Goal: Task Accomplishment & Management: Complete application form

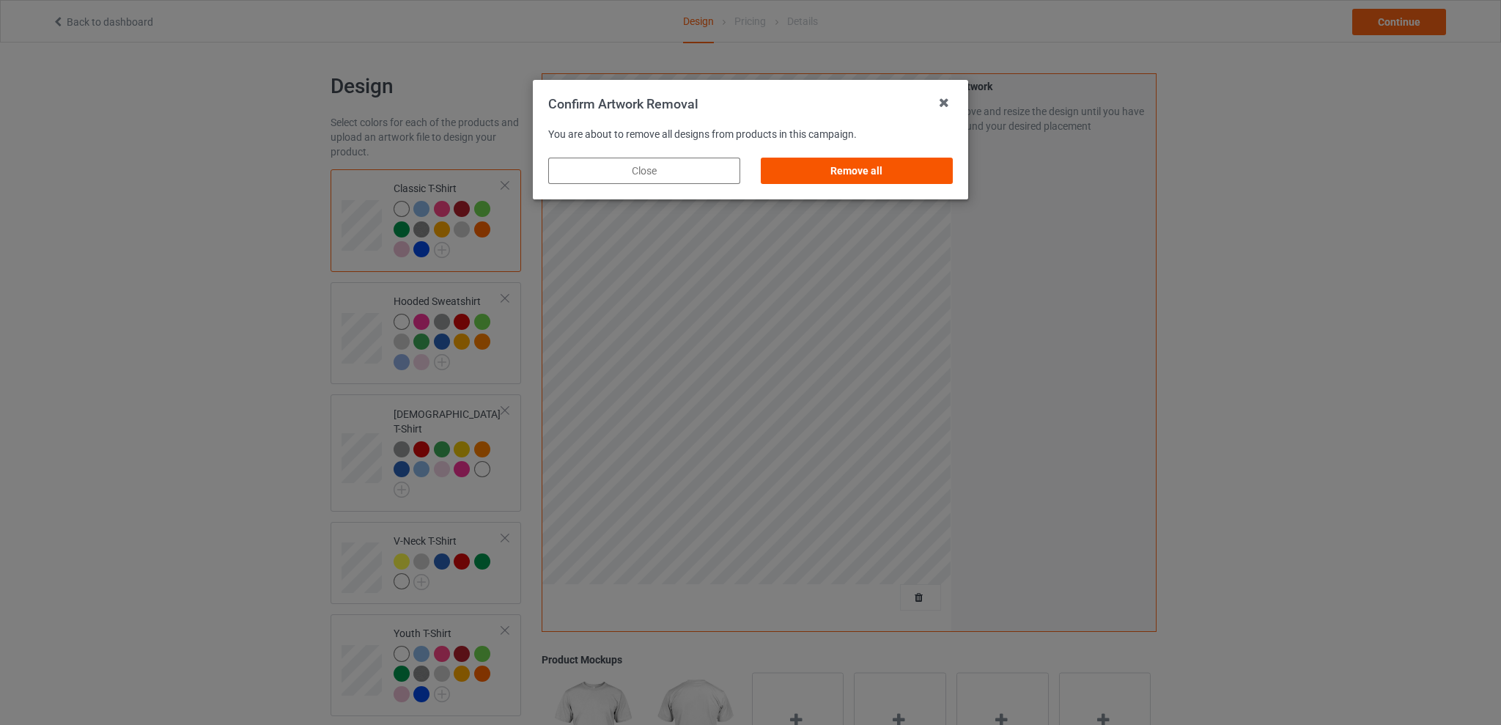
click at [897, 173] on div "Remove all" at bounding box center [857, 171] width 192 height 26
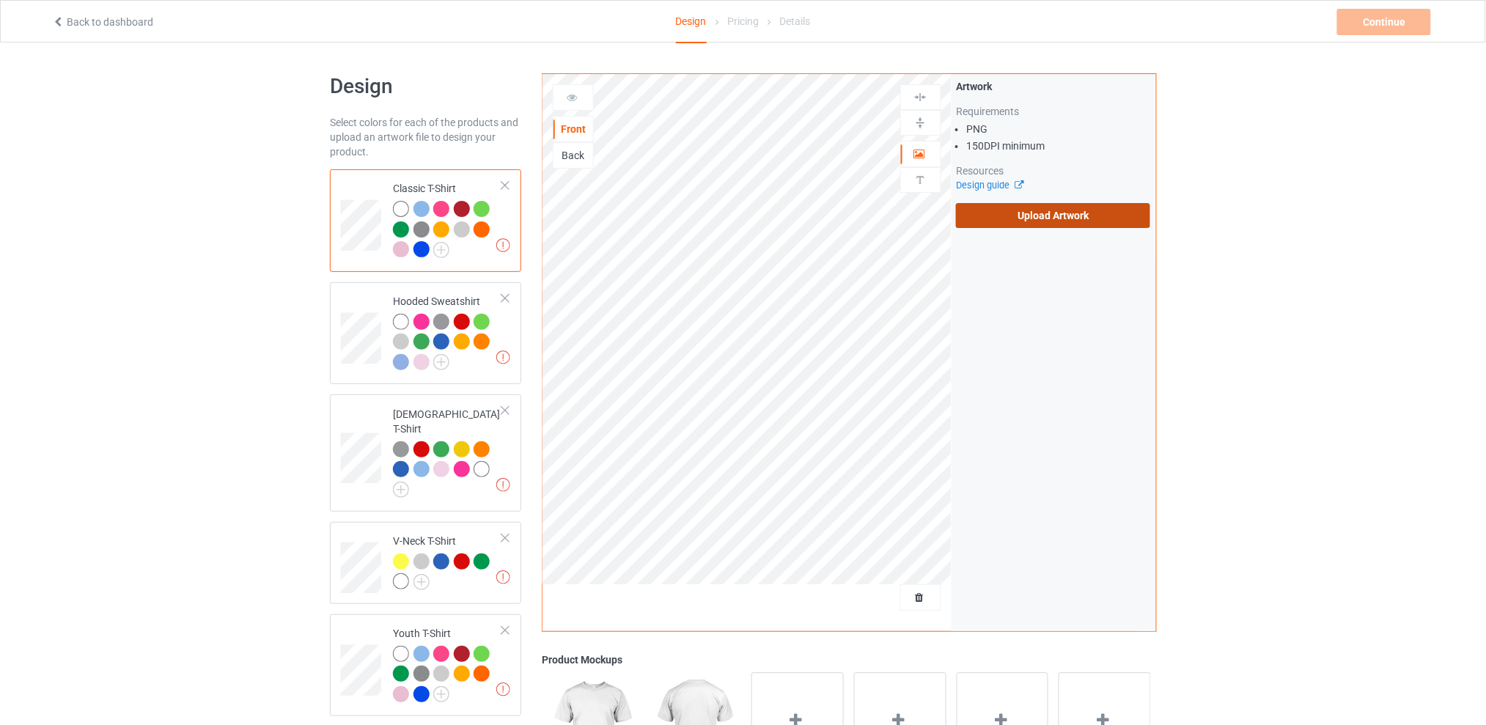
click at [1021, 215] on label "Upload Artwork" at bounding box center [1053, 215] width 194 height 25
click at [0, 0] on input "Upload Artwork" at bounding box center [0, 0] width 0 height 0
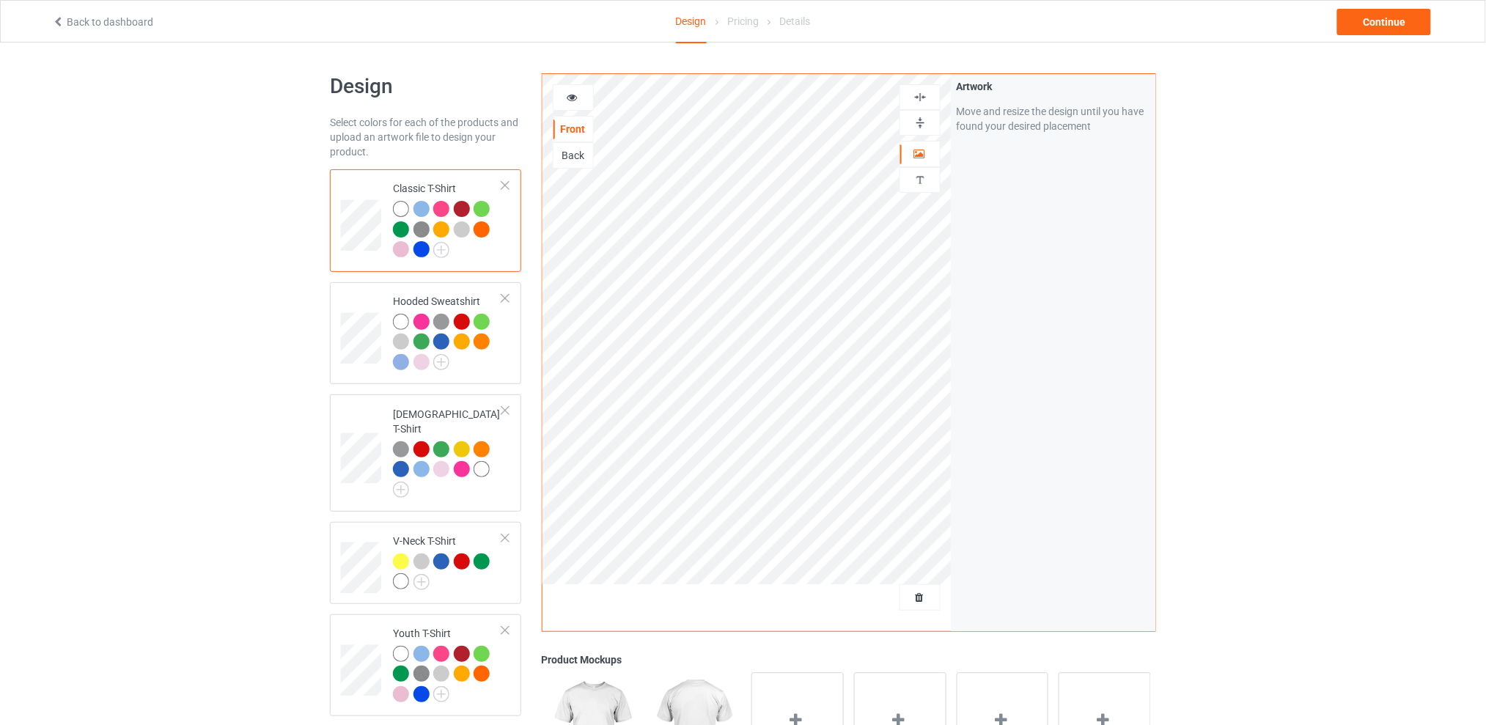
click at [1251, 268] on div "Design Select colors for each of the products and upload an artwork file to des…" at bounding box center [743, 598] width 1486 height 1110
click at [1366, 21] on div "Continue" at bounding box center [1384, 22] width 94 height 26
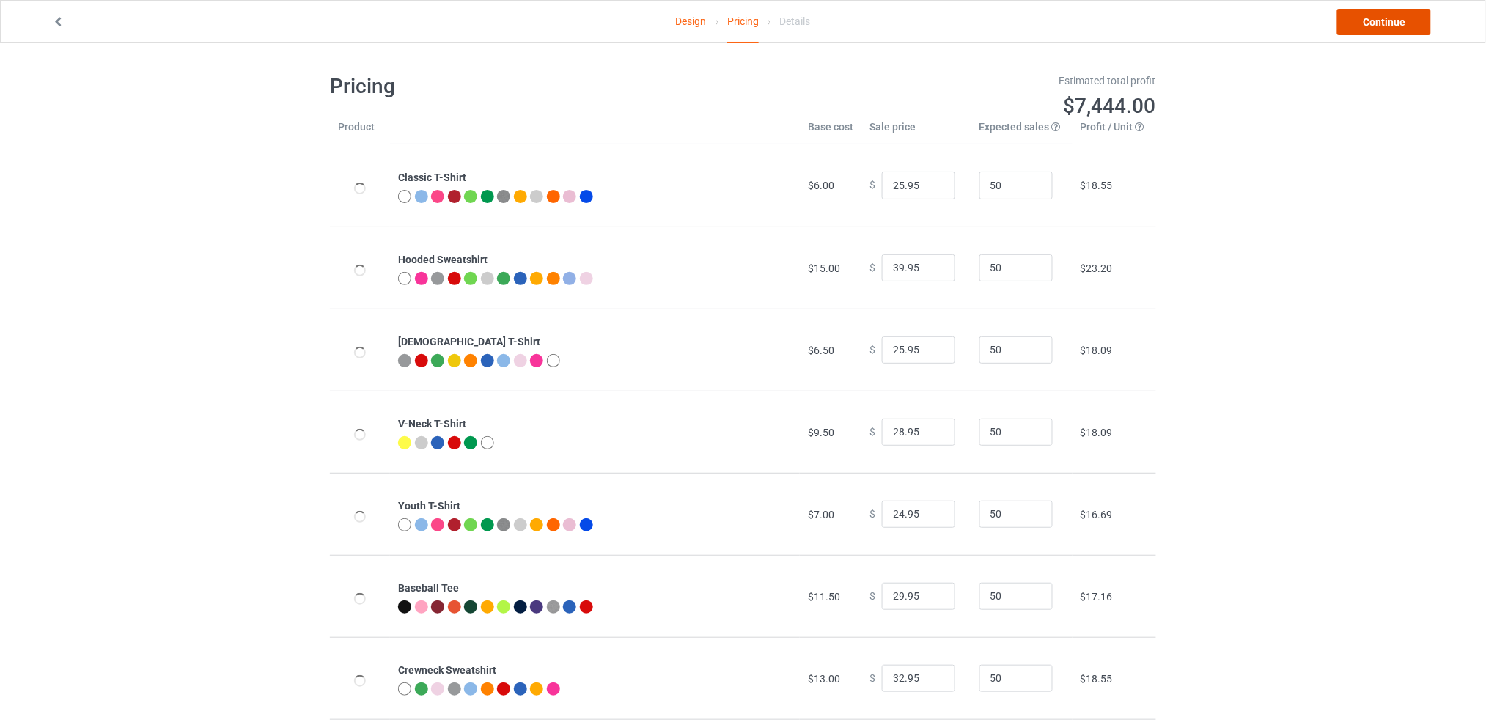
click at [1366, 20] on link "Continue" at bounding box center [1384, 22] width 94 height 26
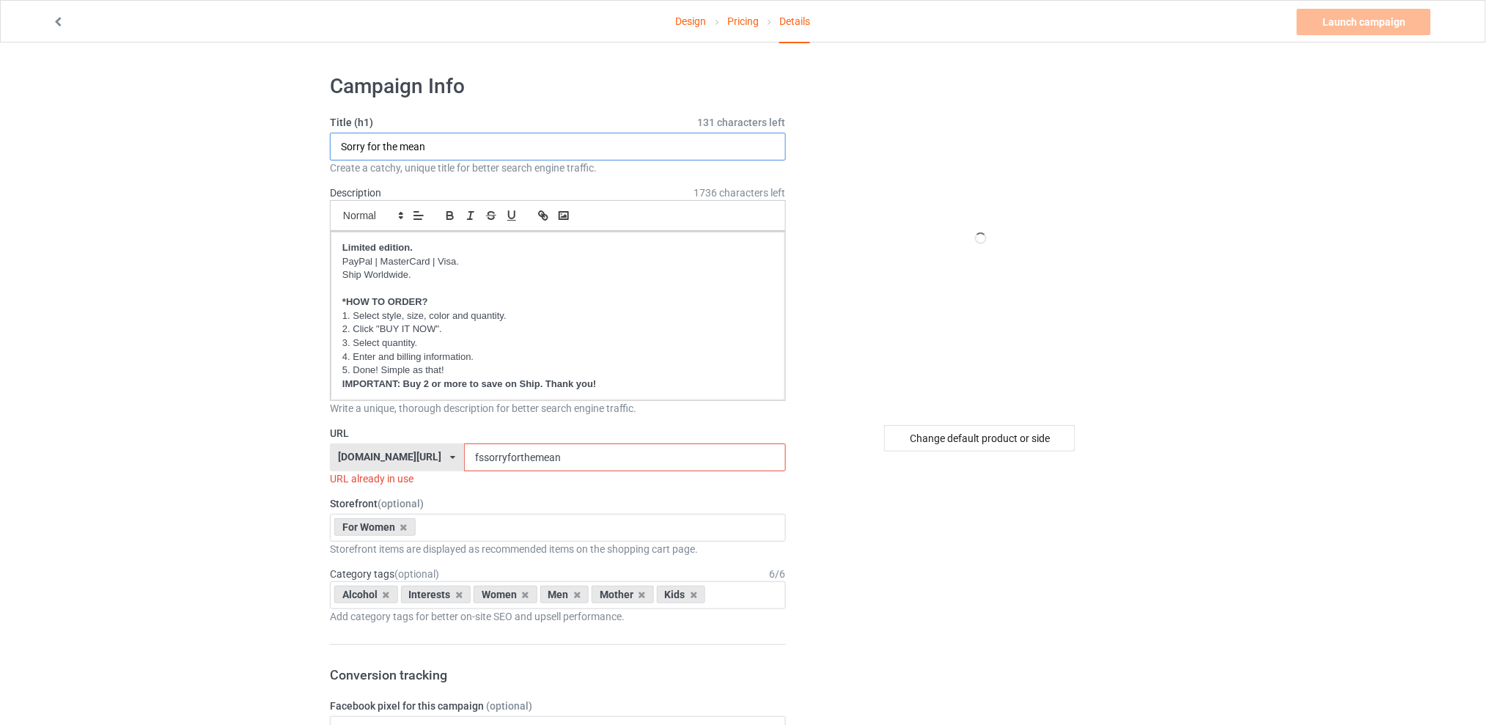
drag, startPoint x: 454, startPoint y: 138, endPoint x: 146, endPoint y: 144, distance: 307.9
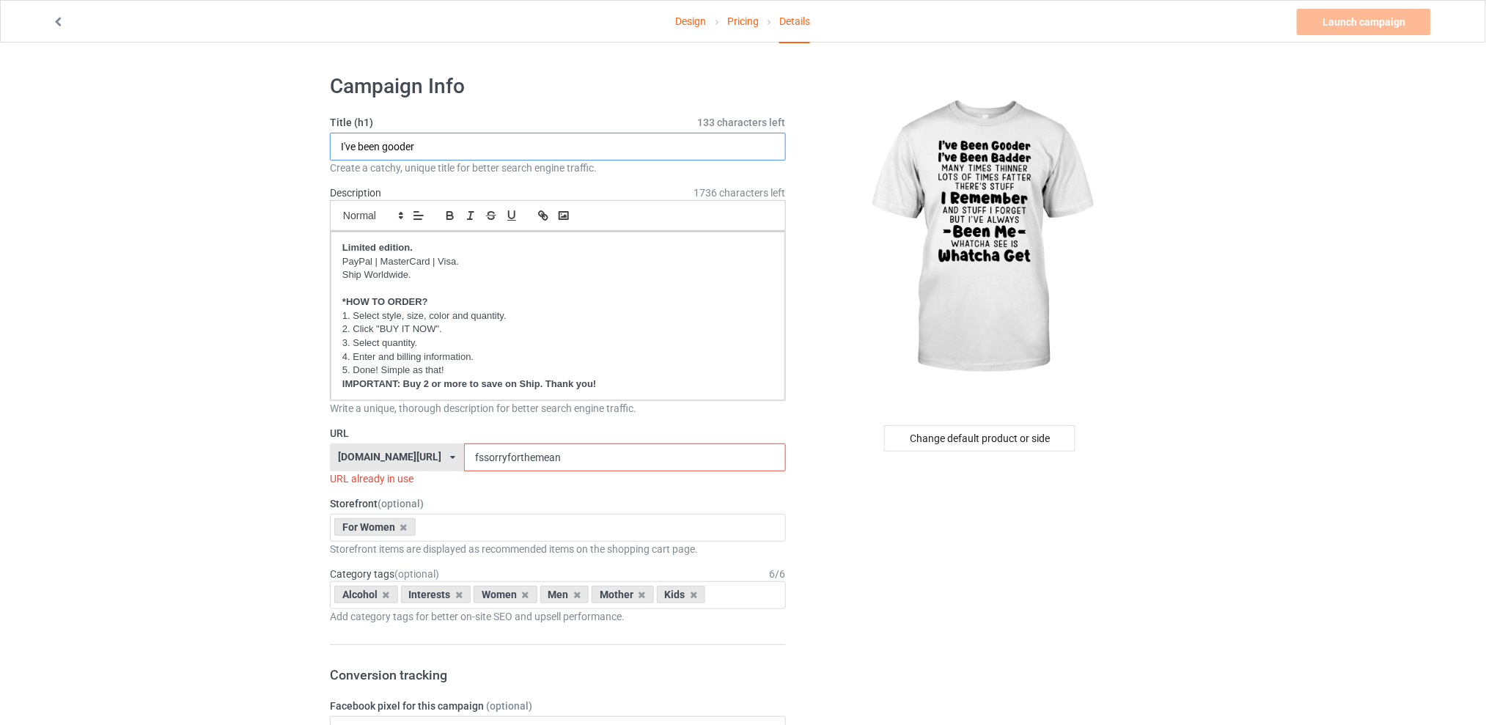
type input "I've been gooder"
drag, startPoint x: 572, startPoint y: 457, endPoint x: 424, endPoint y: 457, distance: 148.8
click at [424, 457] on div "tattooskullfashion.com/ skulltattoosfashion.com/ tattooskullfashion.com/ teechi…" at bounding box center [558, 457] width 456 height 28
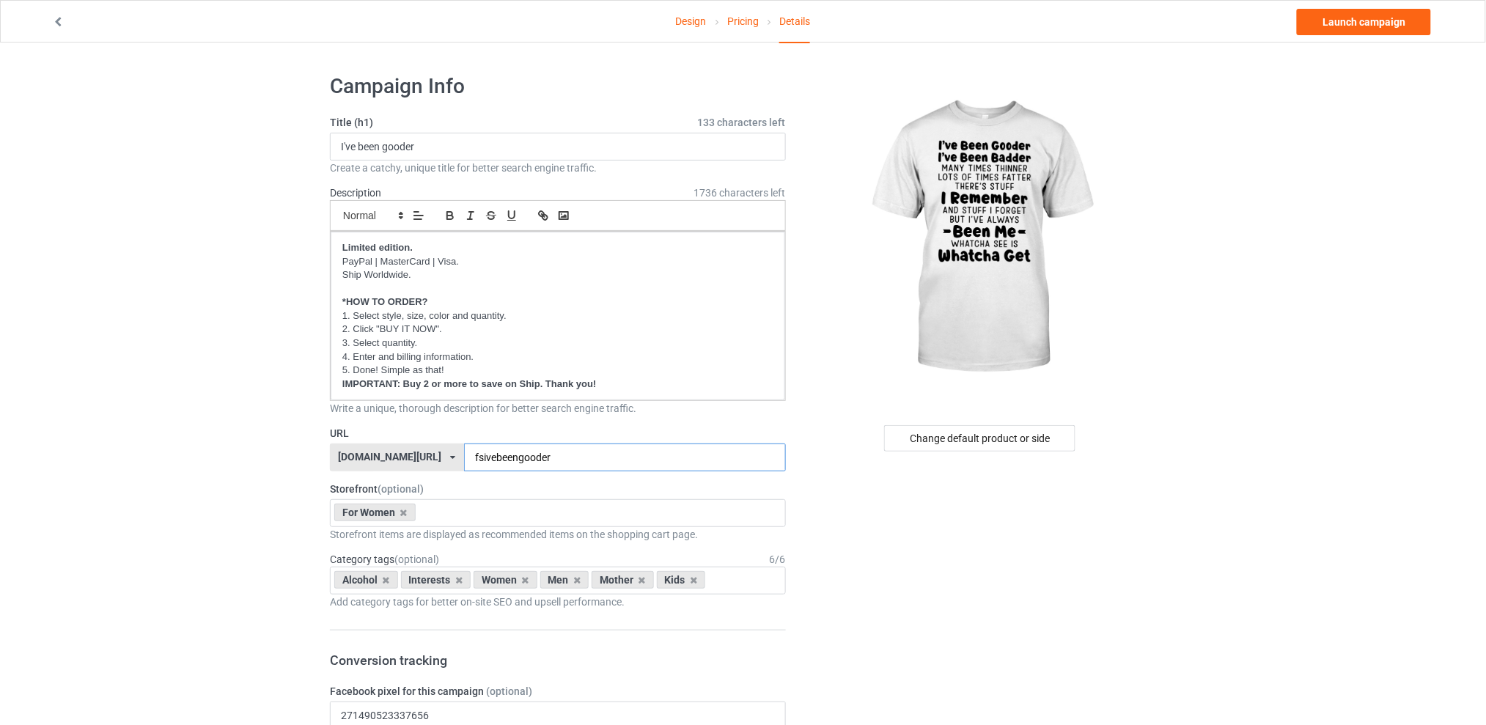
type input "fsivebeengooder"
click at [998, 440] on div "Change default product or side" at bounding box center [979, 438] width 191 height 26
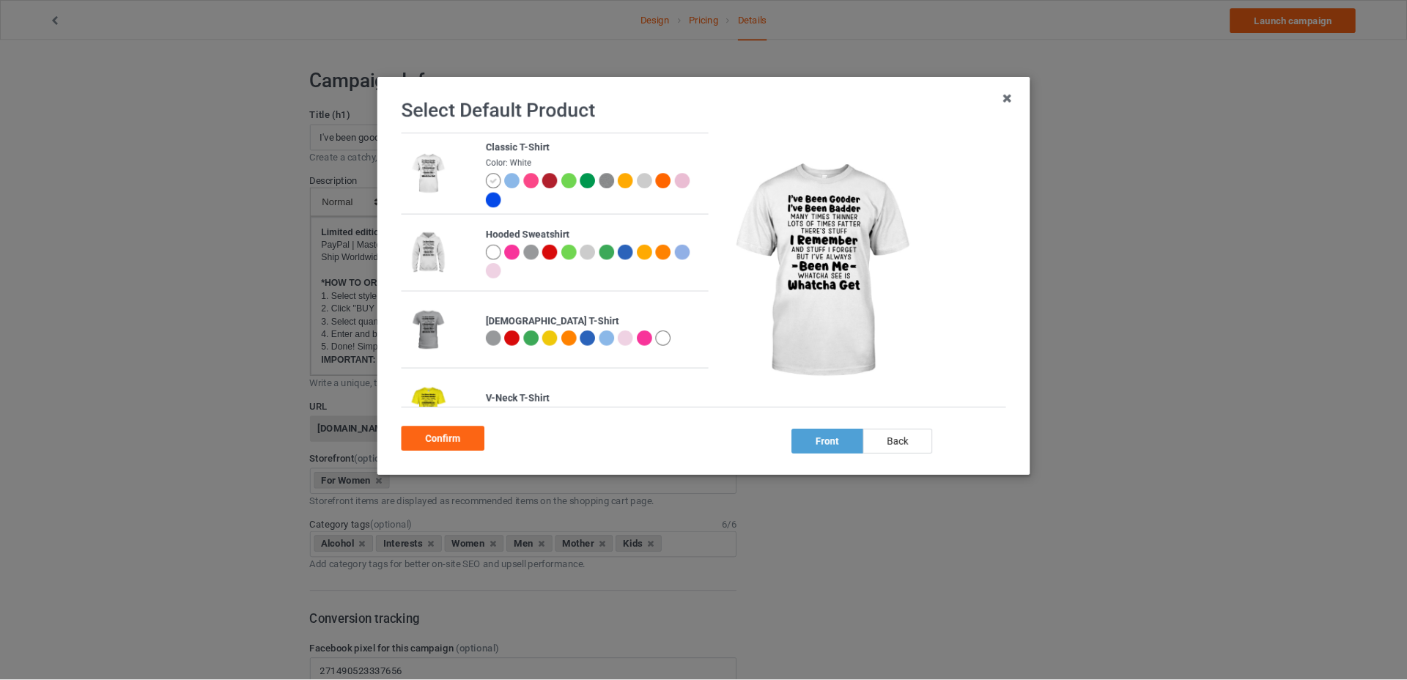
scroll to position [293, 0]
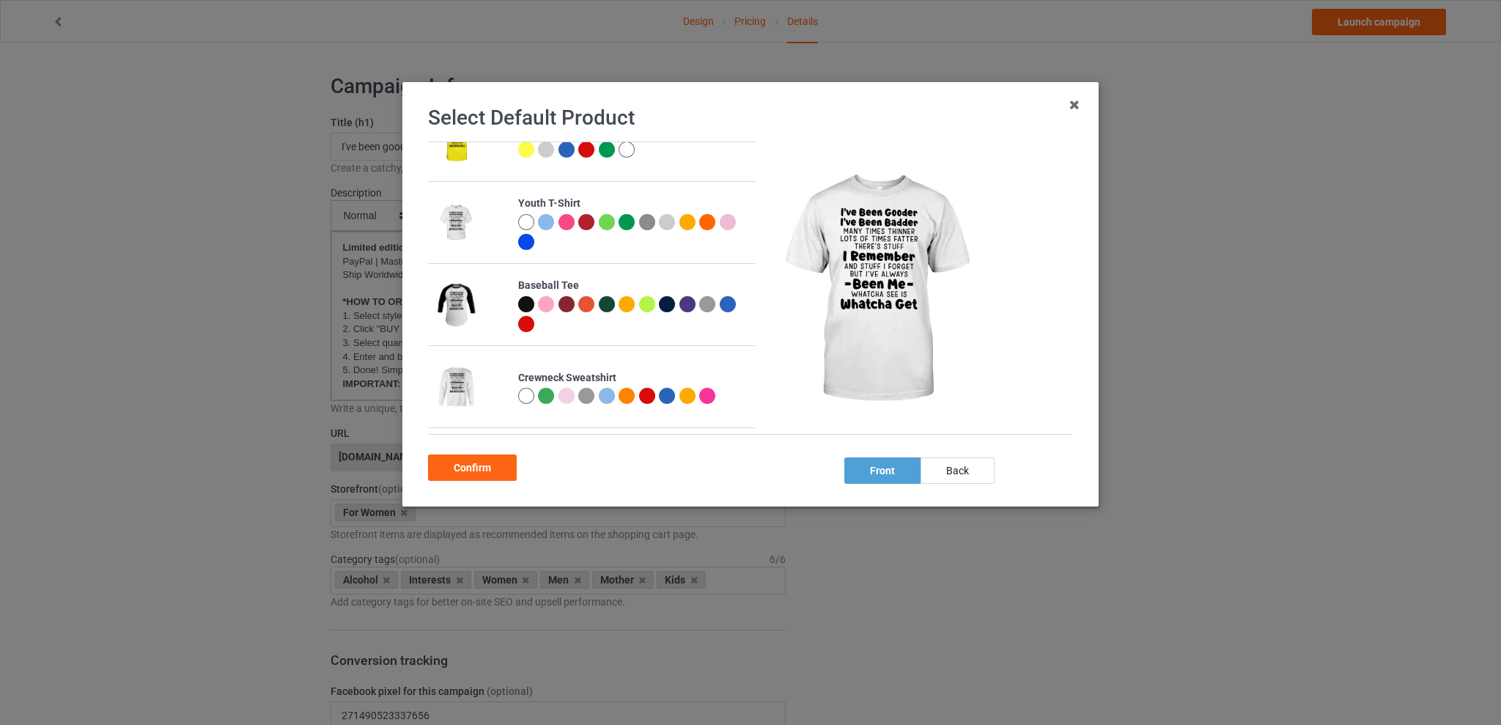
click at [545, 397] on div at bounding box center [546, 396] width 16 height 16
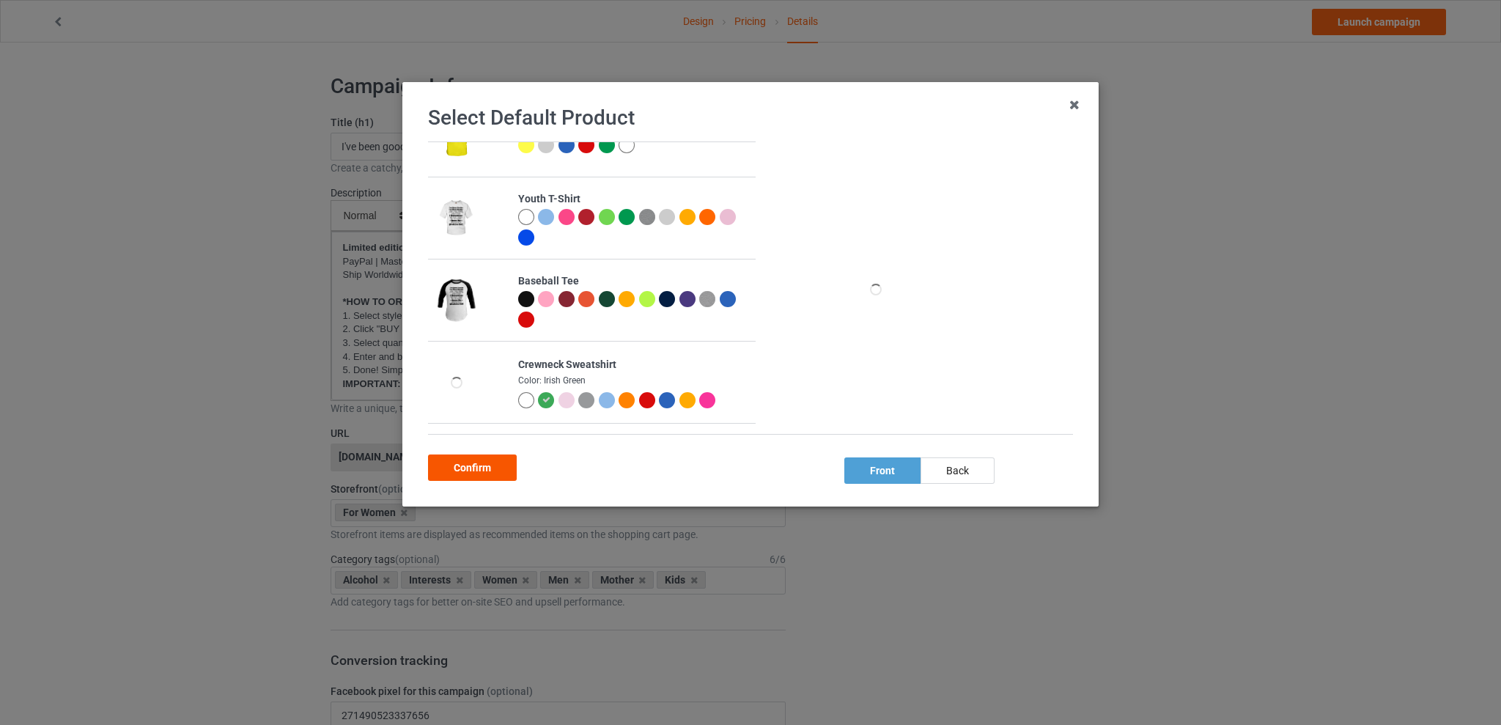
click at [463, 468] on div "Confirm" at bounding box center [472, 467] width 89 height 26
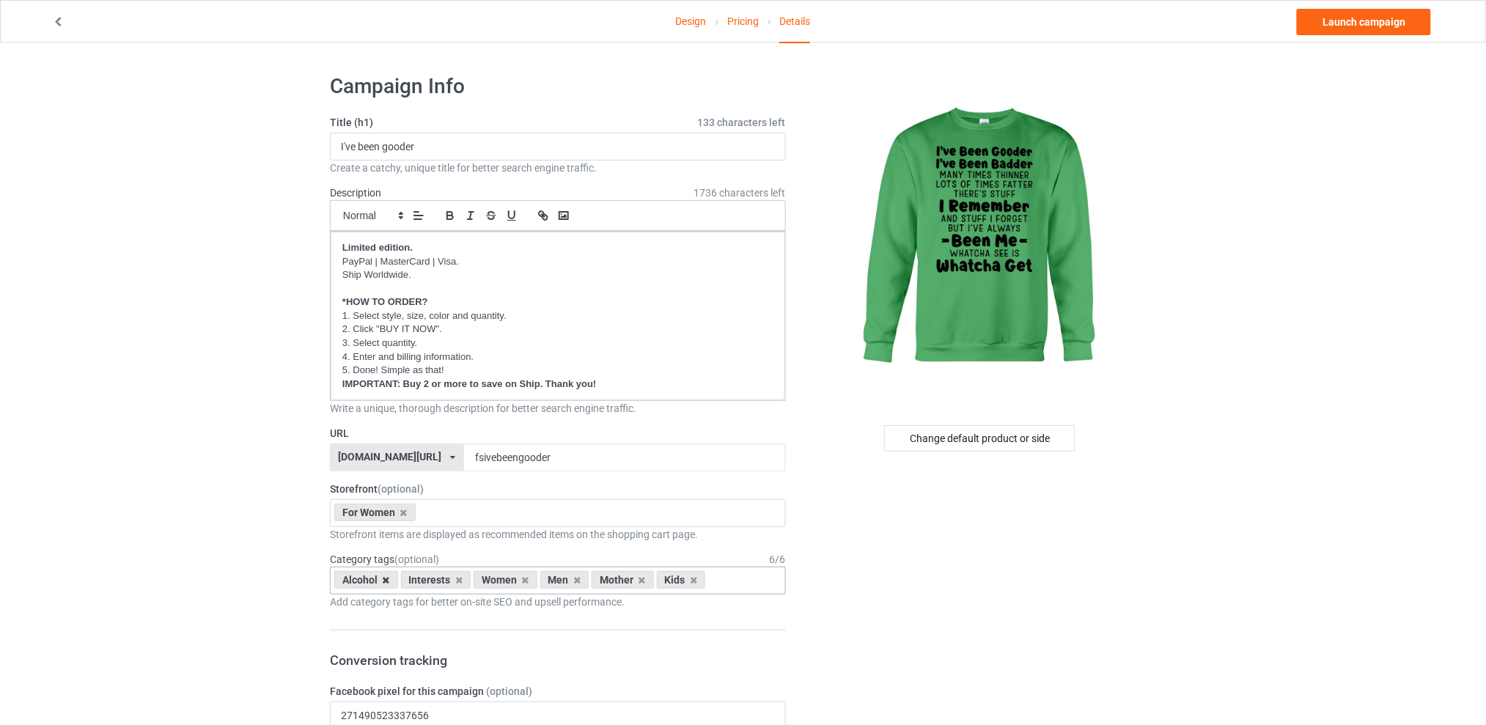
click at [385, 582] on icon at bounding box center [386, 580] width 7 height 10
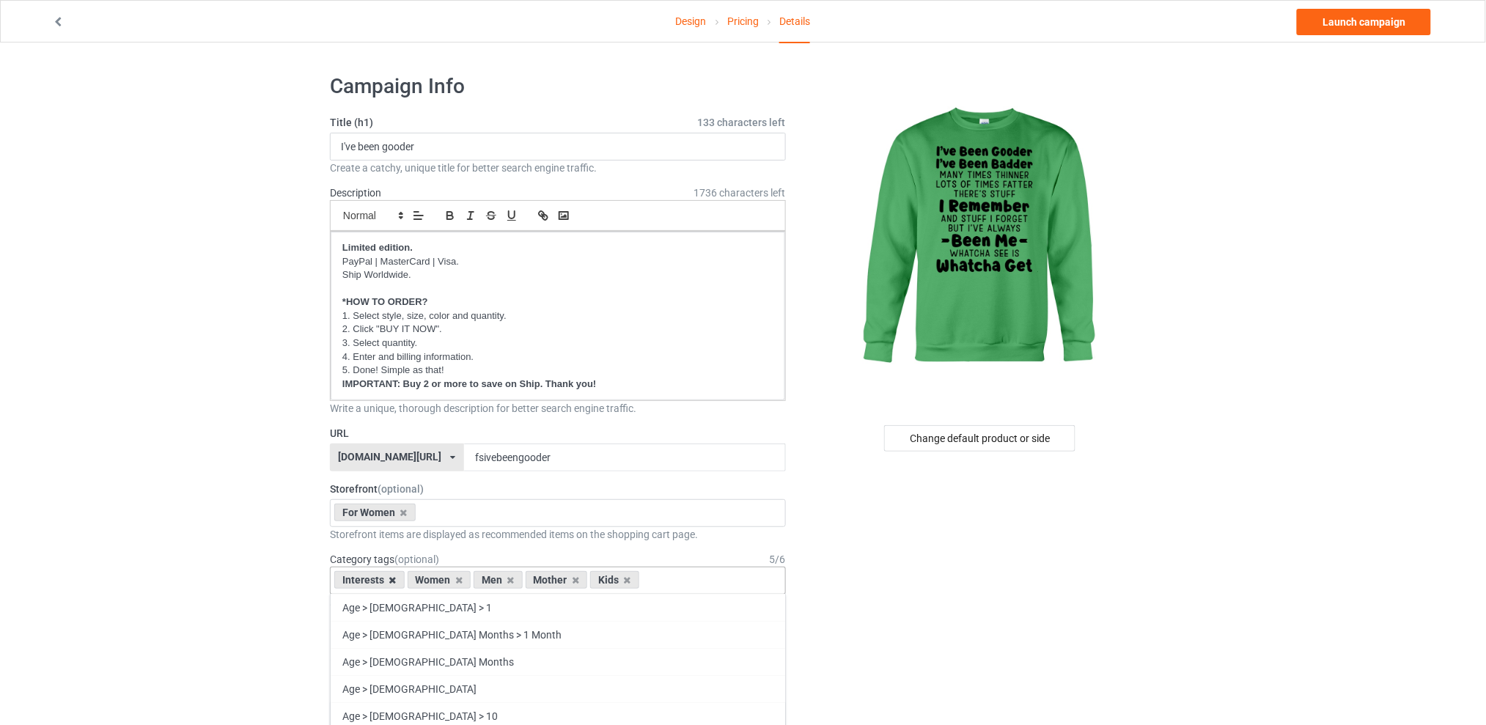
click at [396, 580] on div "Interests" at bounding box center [369, 580] width 70 height 18
click at [393, 580] on icon at bounding box center [392, 580] width 7 height 10
click at [435, 580] on icon at bounding box center [437, 580] width 7 height 10
click at [451, 580] on icon at bounding box center [450, 580] width 7 height 10
click at [438, 581] on icon at bounding box center [437, 580] width 7 height 10
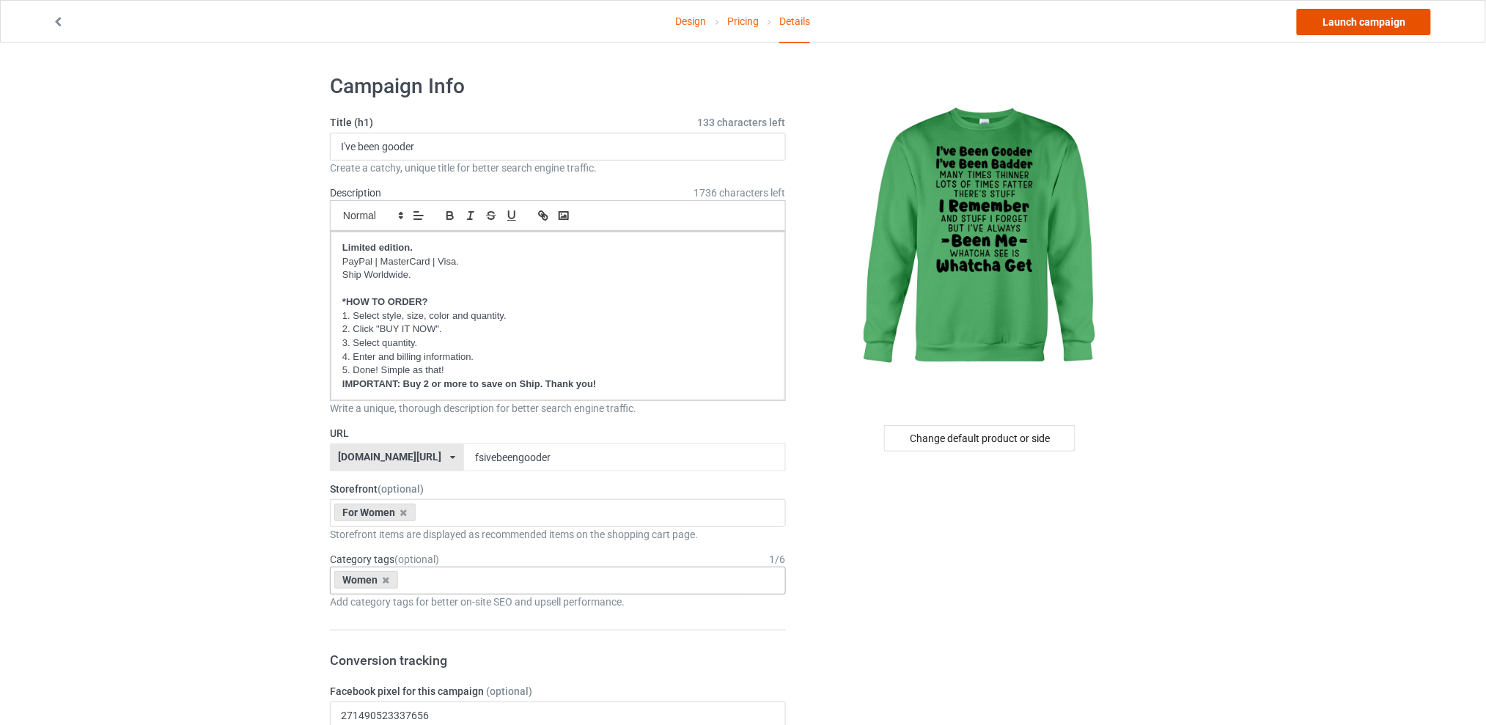
click at [1335, 19] on link "Launch campaign" at bounding box center [1364, 22] width 134 height 26
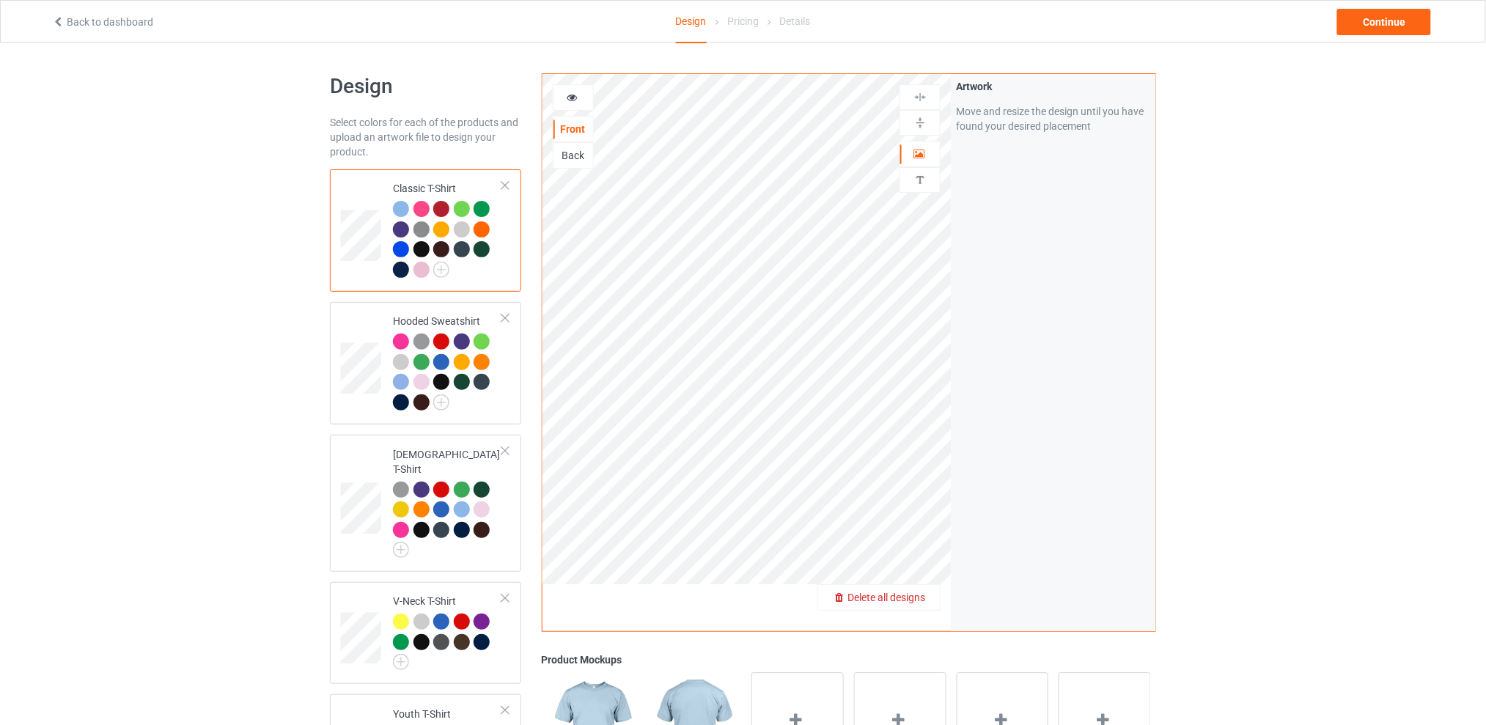
click at [917, 597] on span "Delete all designs" at bounding box center [886, 597] width 78 height 12
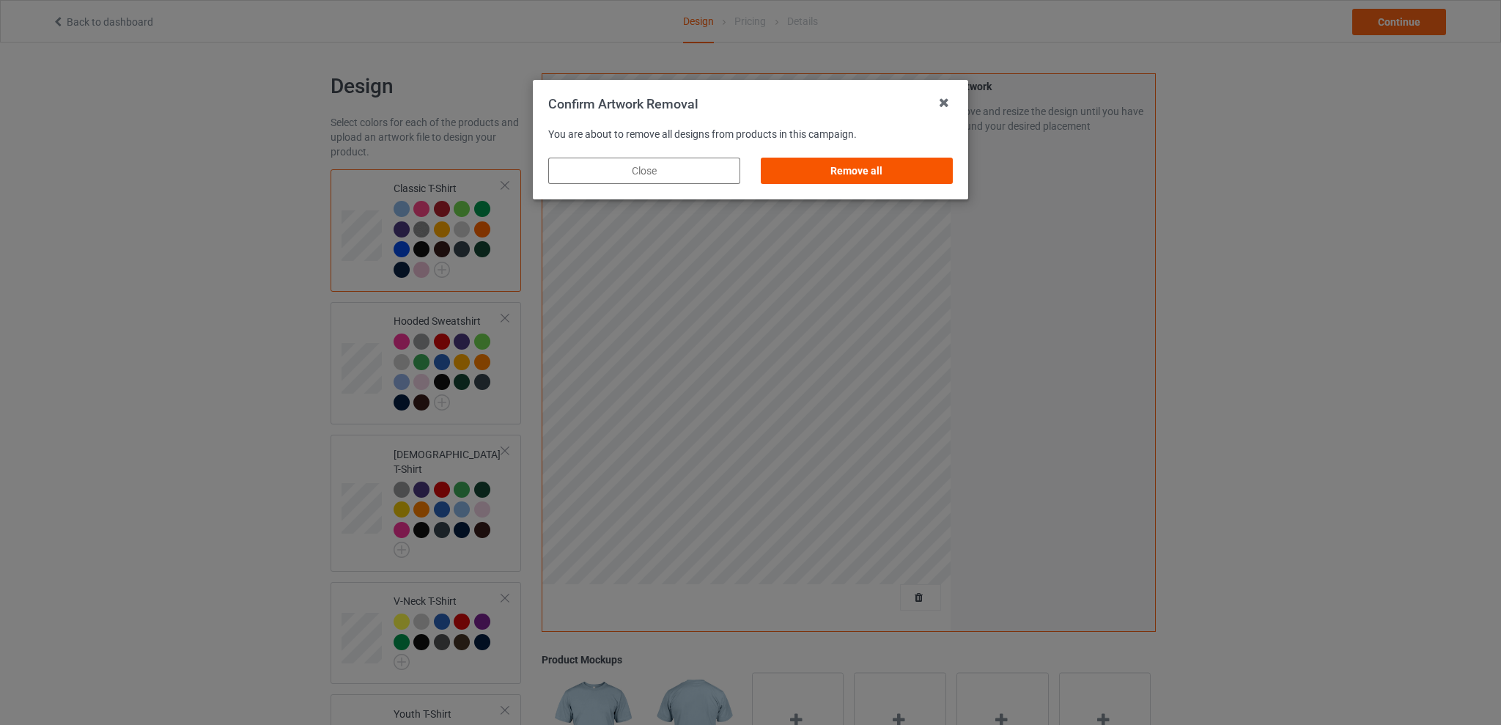
click at [870, 163] on div "Remove all" at bounding box center [857, 171] width 192 height 26
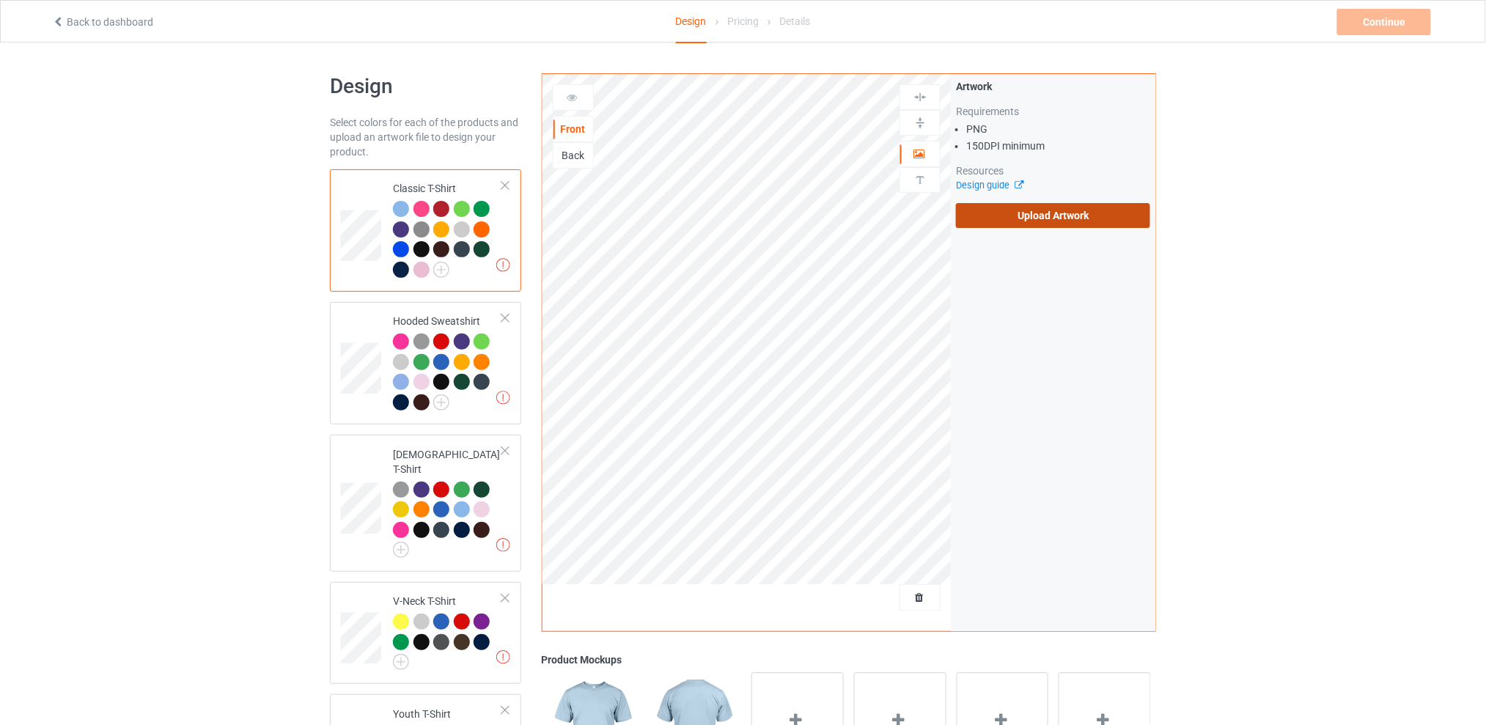
click at [1015, 220] on label "Upload Artwork" at bounding box center [1053, 215] width 194 height 25
click at [0, 0] on input "Upload Artwork" at bounding box center [0, 0] width 0 height 0
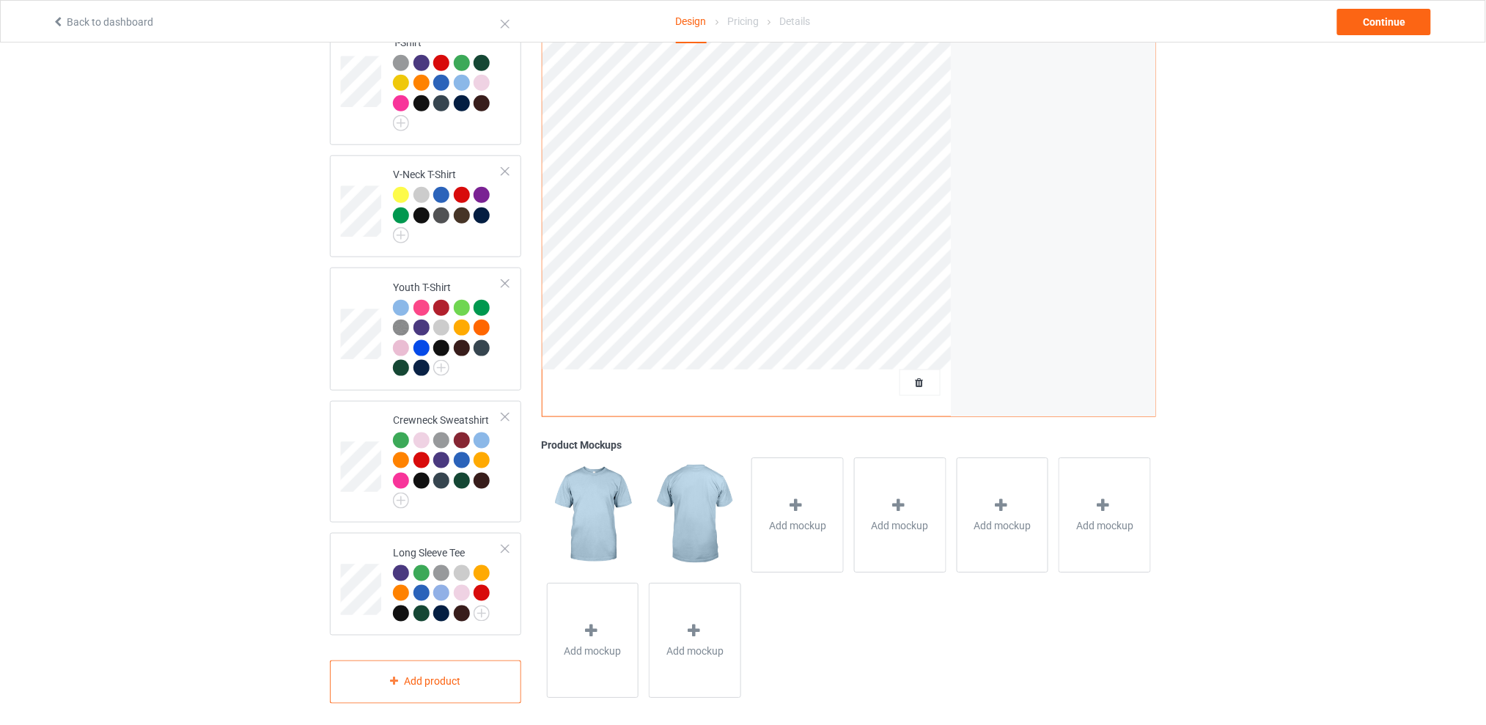
scroll to position [133, 0]
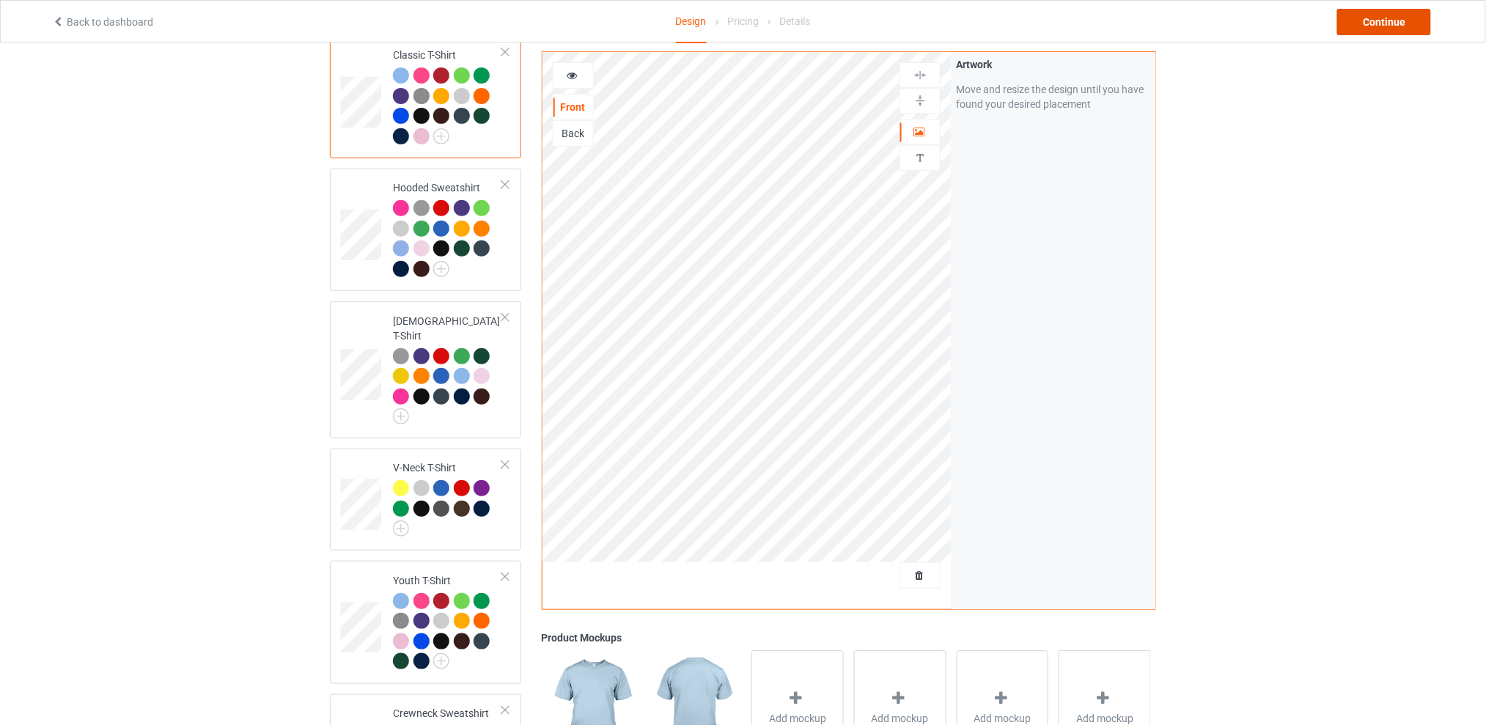
click at [1368, 20] on div "Continue" at bounding box center [1384, 22] width 94 height 26
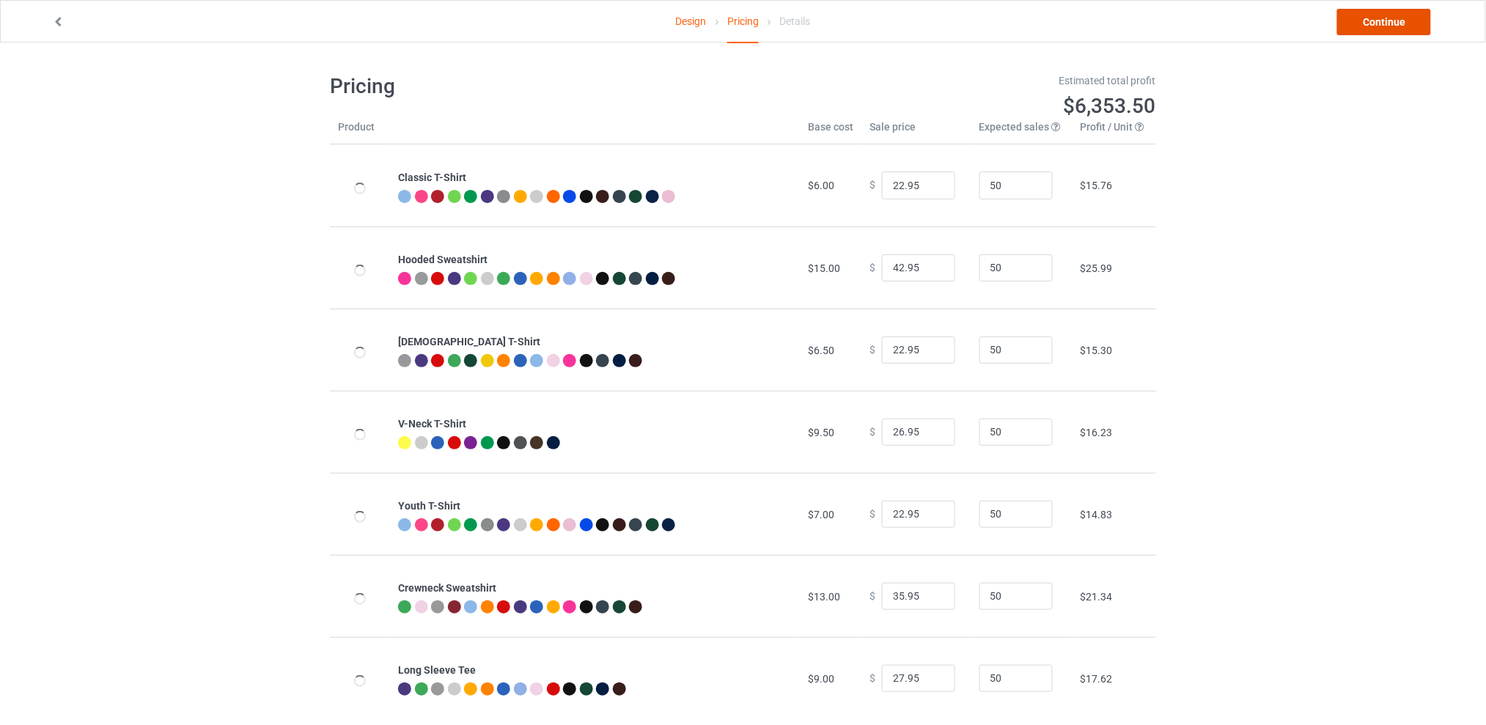
click at [1371, 27] on link "Continue" at bounding box center [1384, 22] width 94 height 26
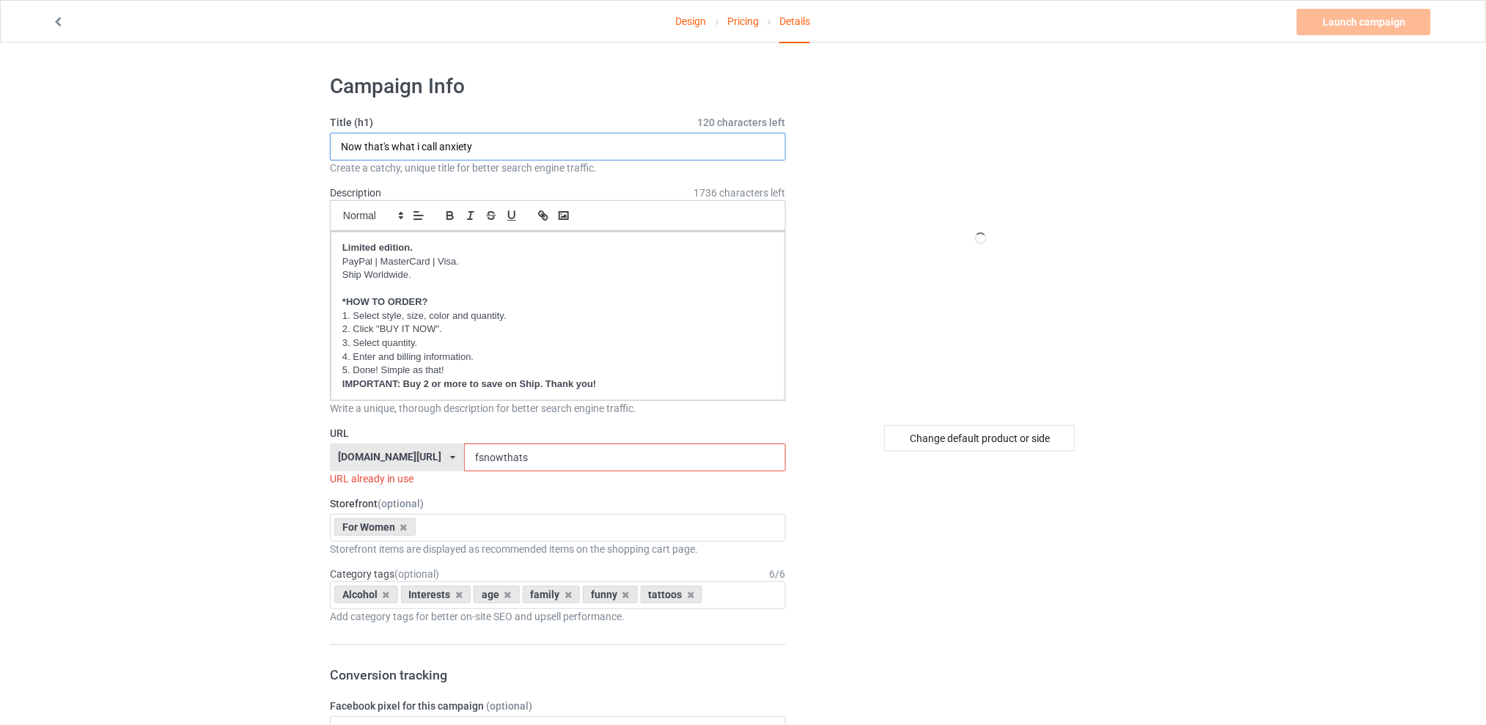
drag, startPoint x: 503, startPoint y: 146, endPoint x: 190, endPoint y: 146, distance: 313.0
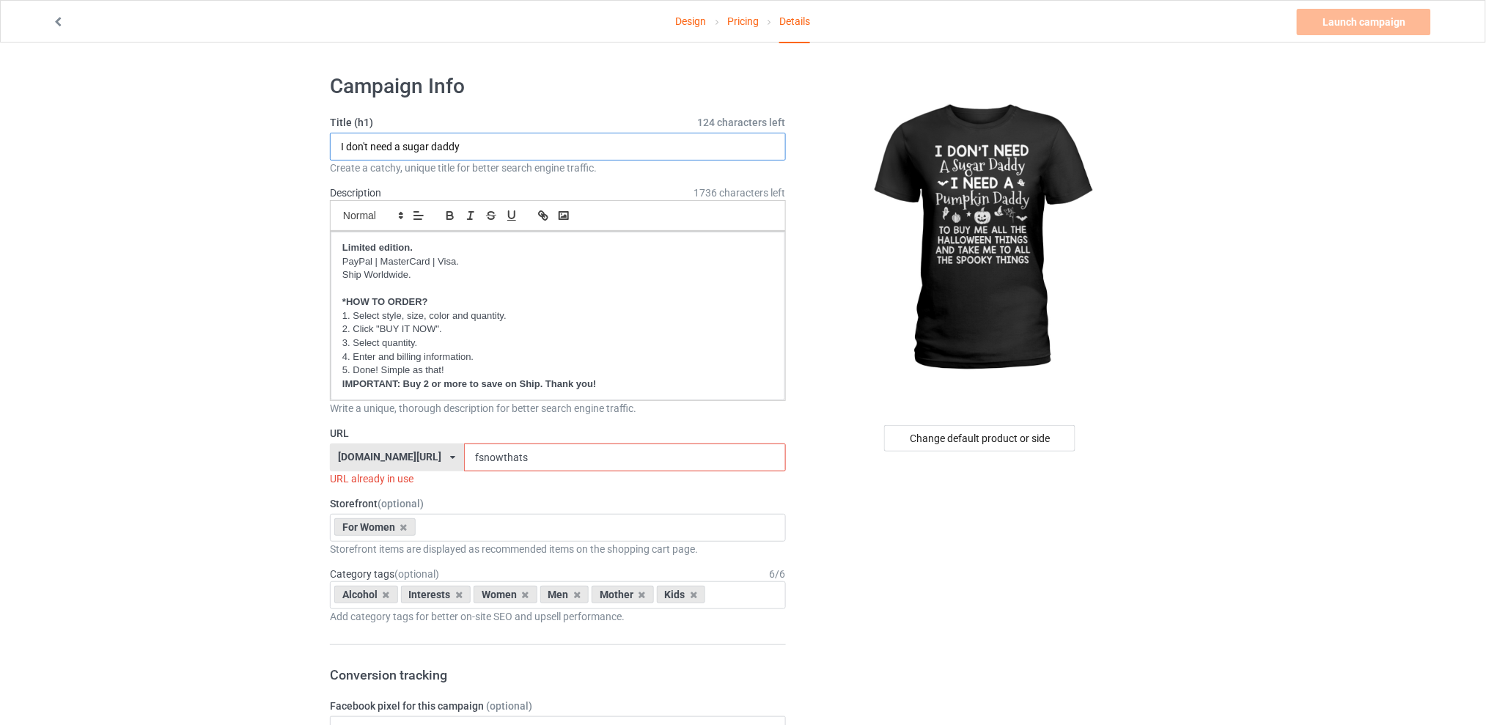
type input "I don't need a sugar daddy"
drag, startPoint x: 553, startPoint y: 460, endPoint x: 418, endPoint y: 460, distance: 135.6
click at [418, 460] on div "[DOMAIN_NAME][URL] [DOMAIN_NAME][URL] [DOMAIN_NAME][URL] [DOMAIN_NAME][URL] 5d7…" at bounding box center [558, 457] width 456 height 28
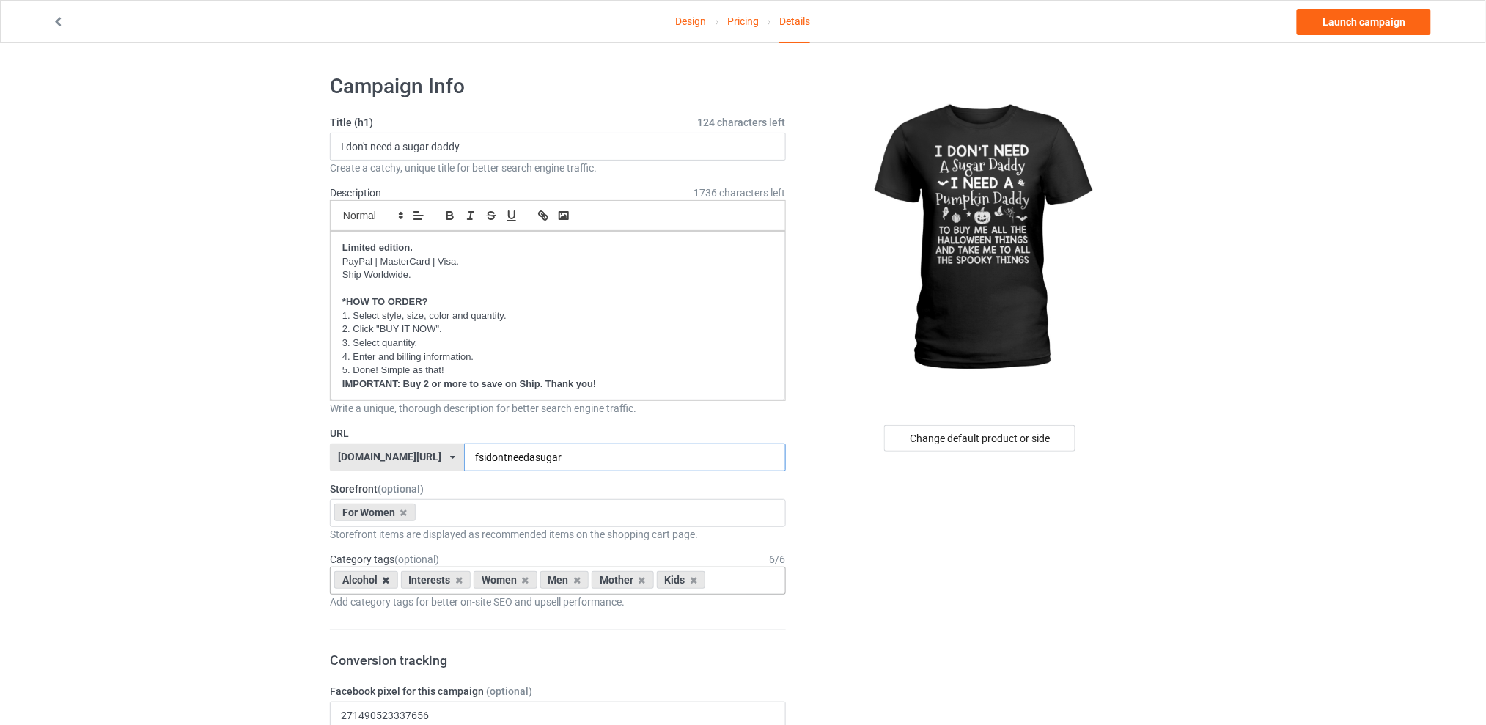
type input "fsidontneedasugar"
click at [388, 580] on icon at bounding box center [386, 580] width 7 height 10
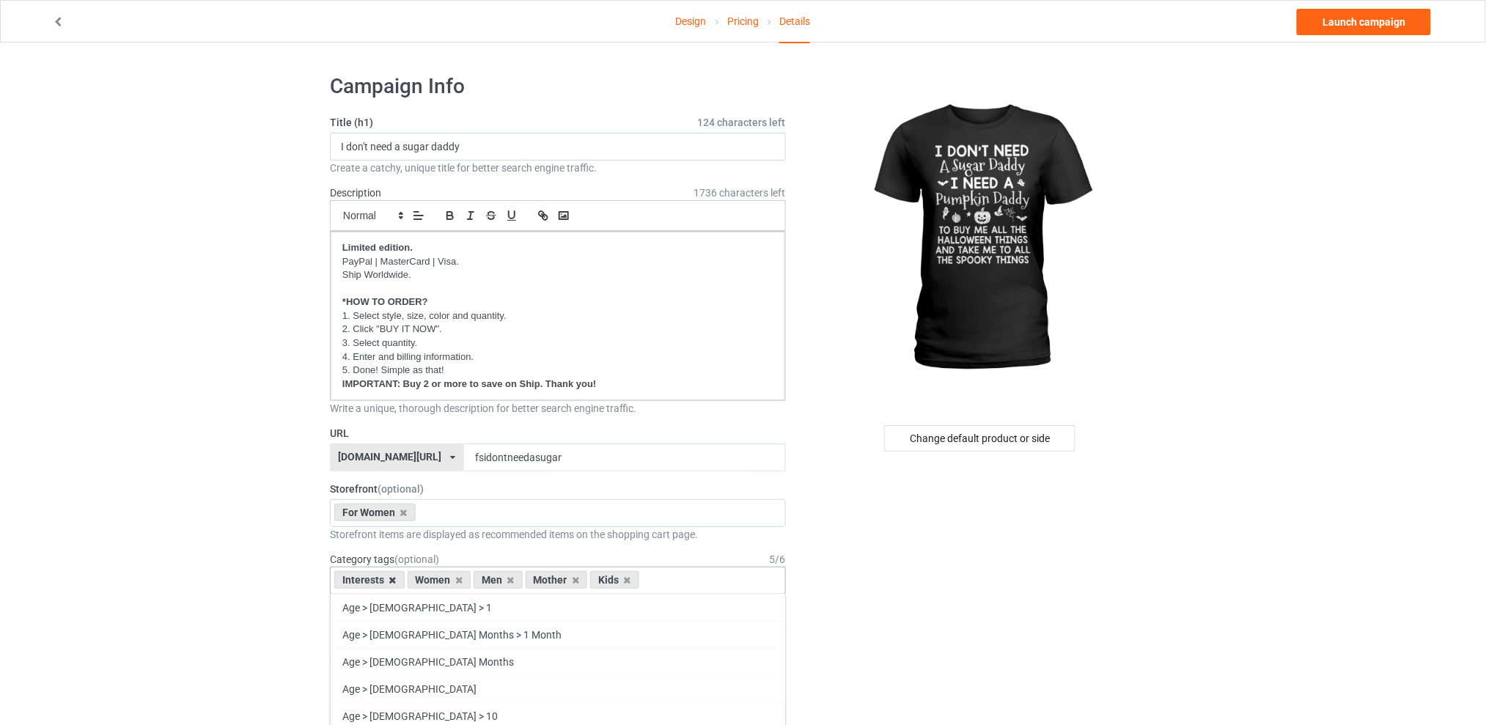
click at [391, 575] on icon at bounding box center [392, 580] width 7 height 10
click at [436, 583] on icon at bounding box center [437, 580] width 7 height 10
click at [449, 580] on icon at bounding box center [450, 580] width 7 height 10
click at [438, 580] on icon at bounding box center [437, 580] width 7 height 10
click at [959, 437] on div "Change default product or side" at bounding box center [979, 438] width 191 height 26
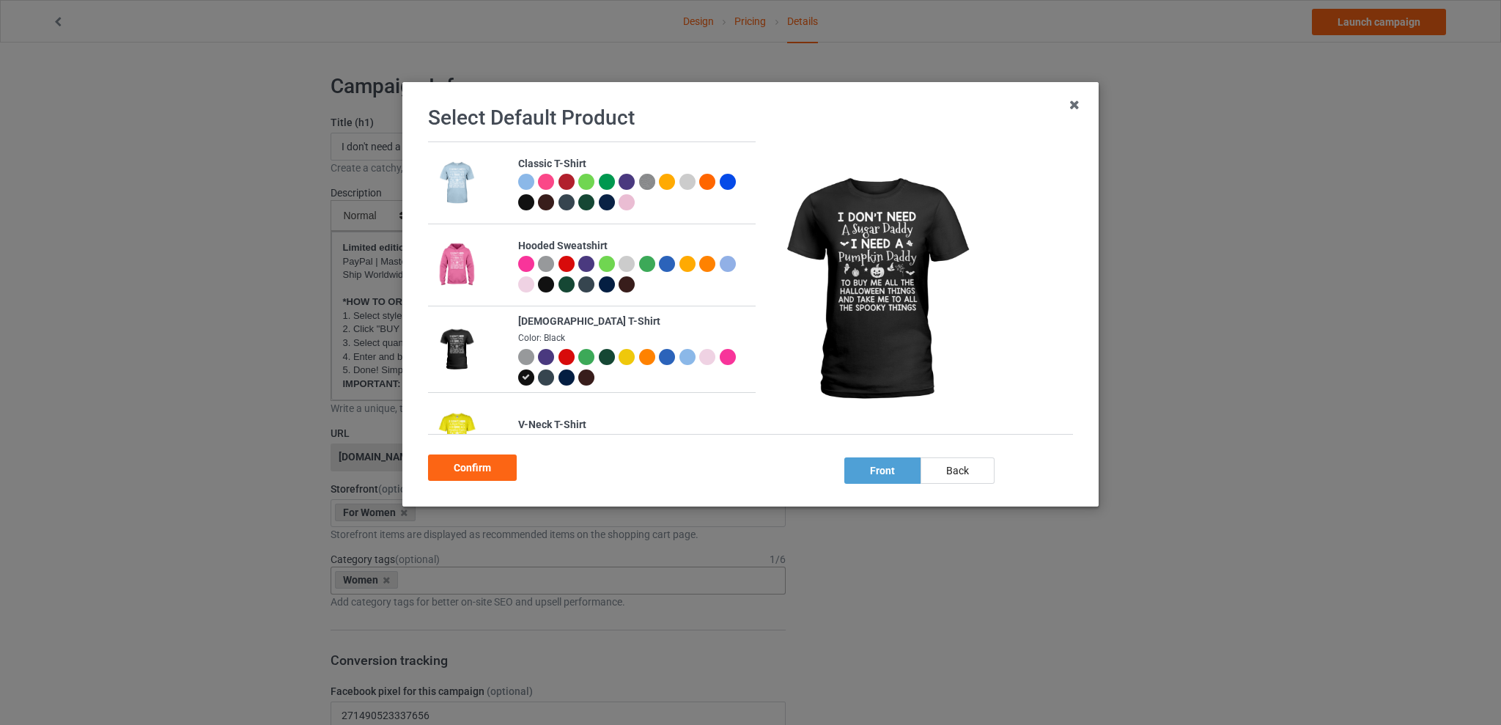
click at [704, 262] on div at bounding box center [707, 264] width 16 height 16
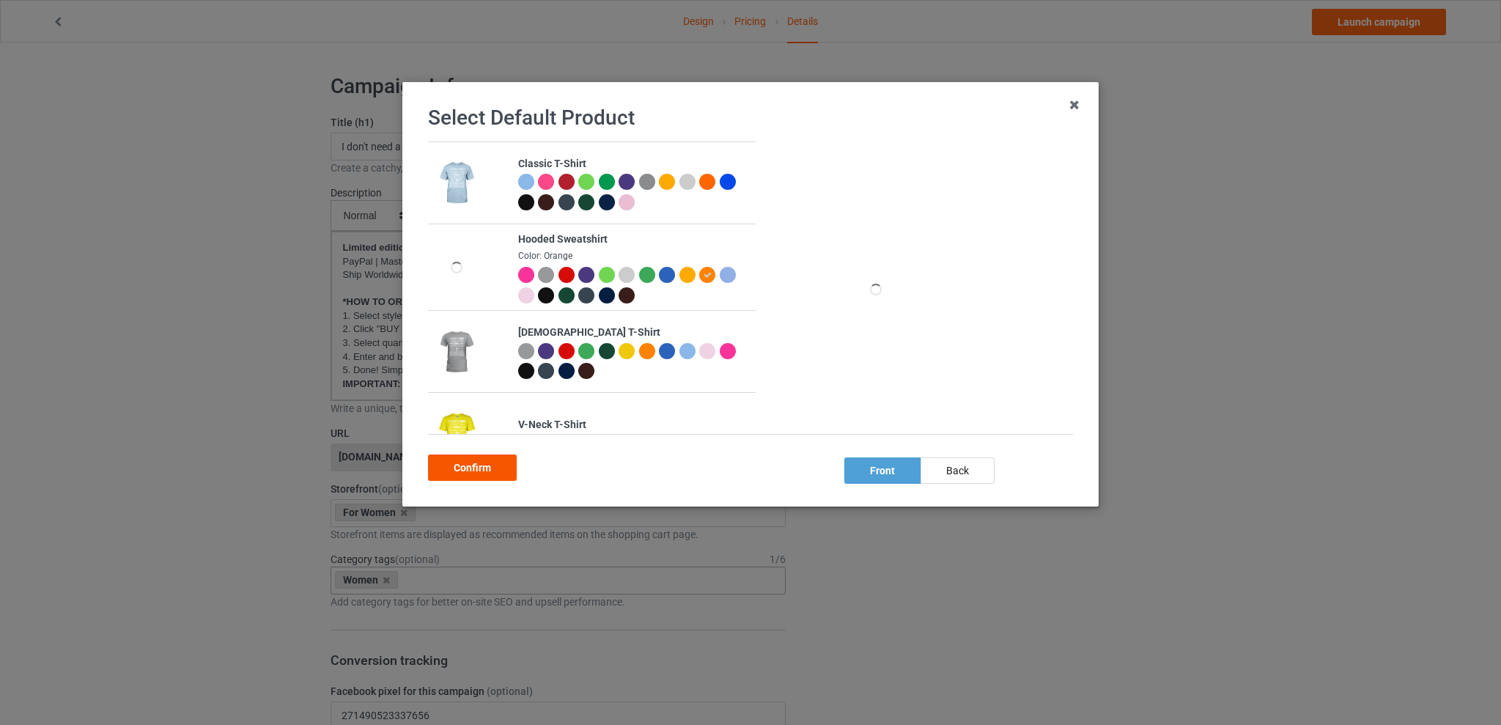
click at [467, 472] on div "Confirm" at bounding box center [472, 467] width 89 height 26
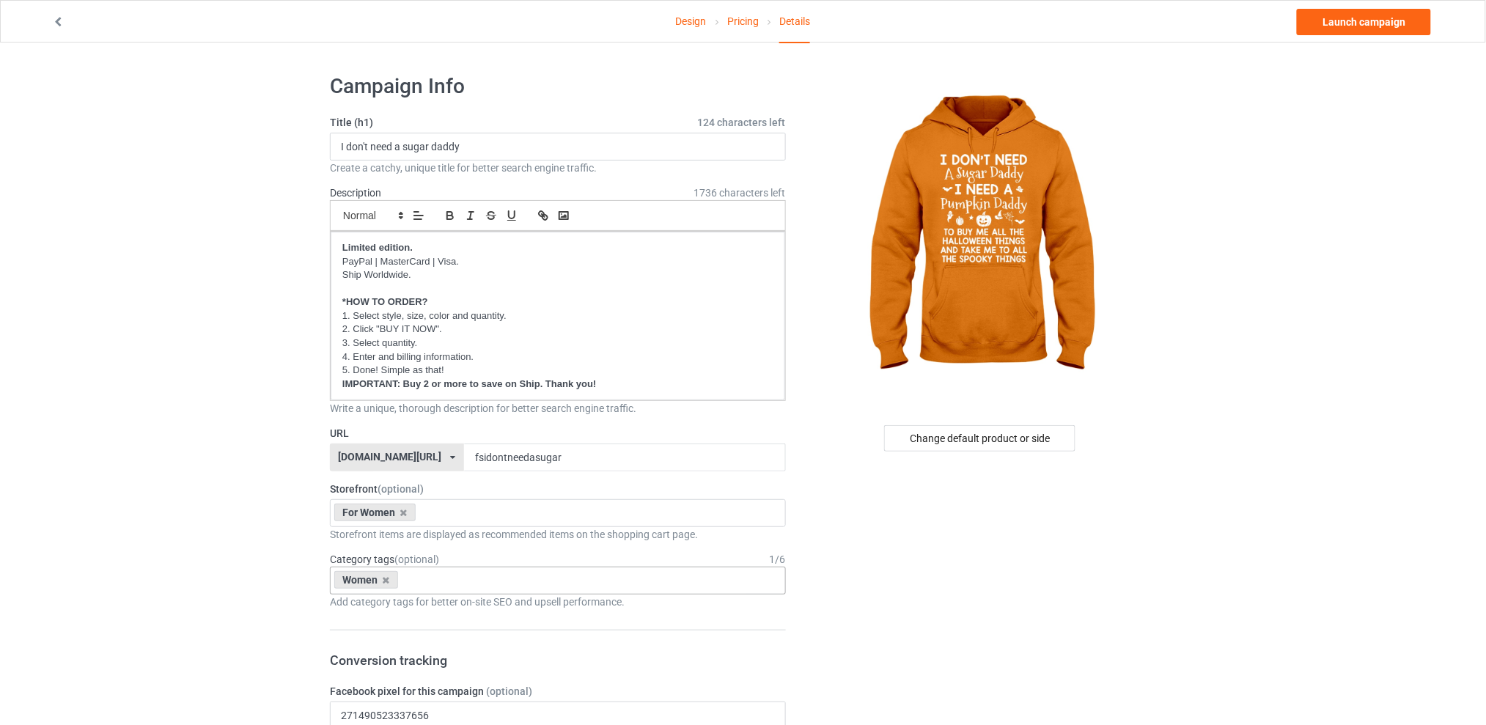
click at [1341, 19] on link "Launch campaign" at bounding box center [1364, 22] width 134 height 26
